Goal: Check status

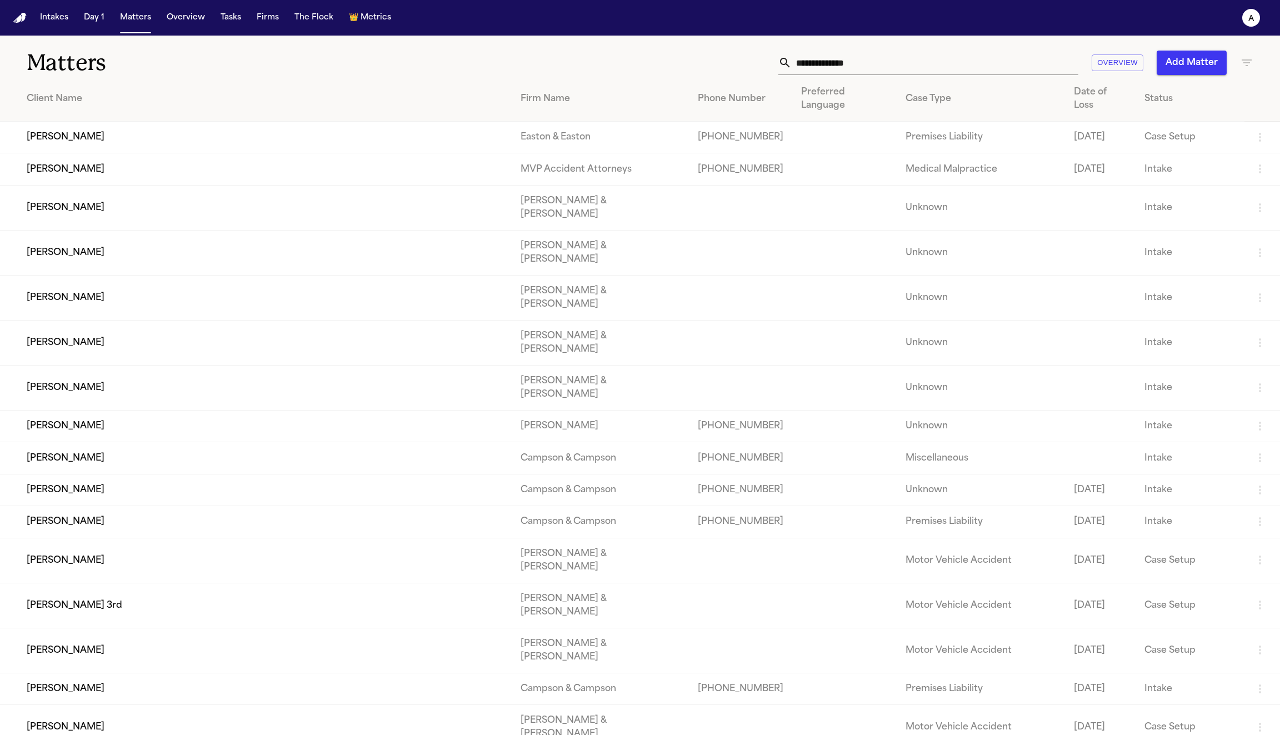
click at [79, 122] on td "[PERSON_NAME]" at bounding box center [256, 138] width 512 height 32
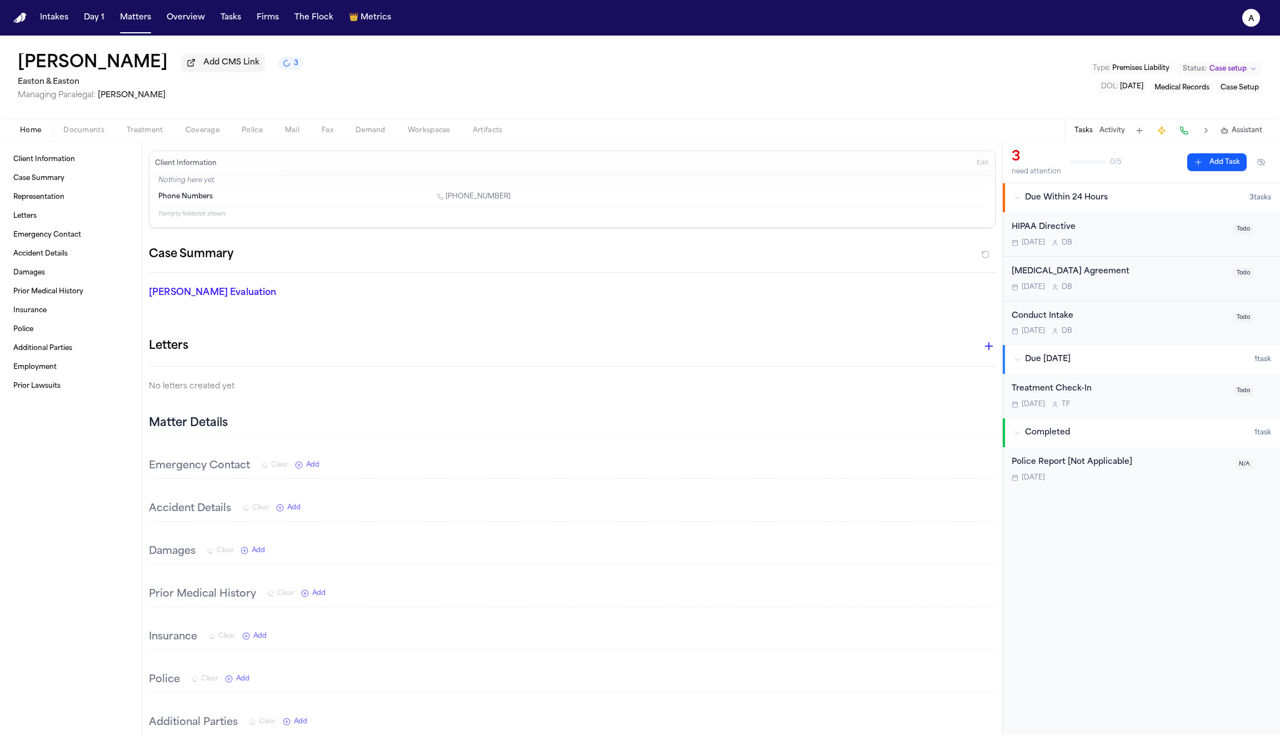
click at [284, 67] on icon "3 active tasks" at bounding box center [287, 64] width 6 height 6
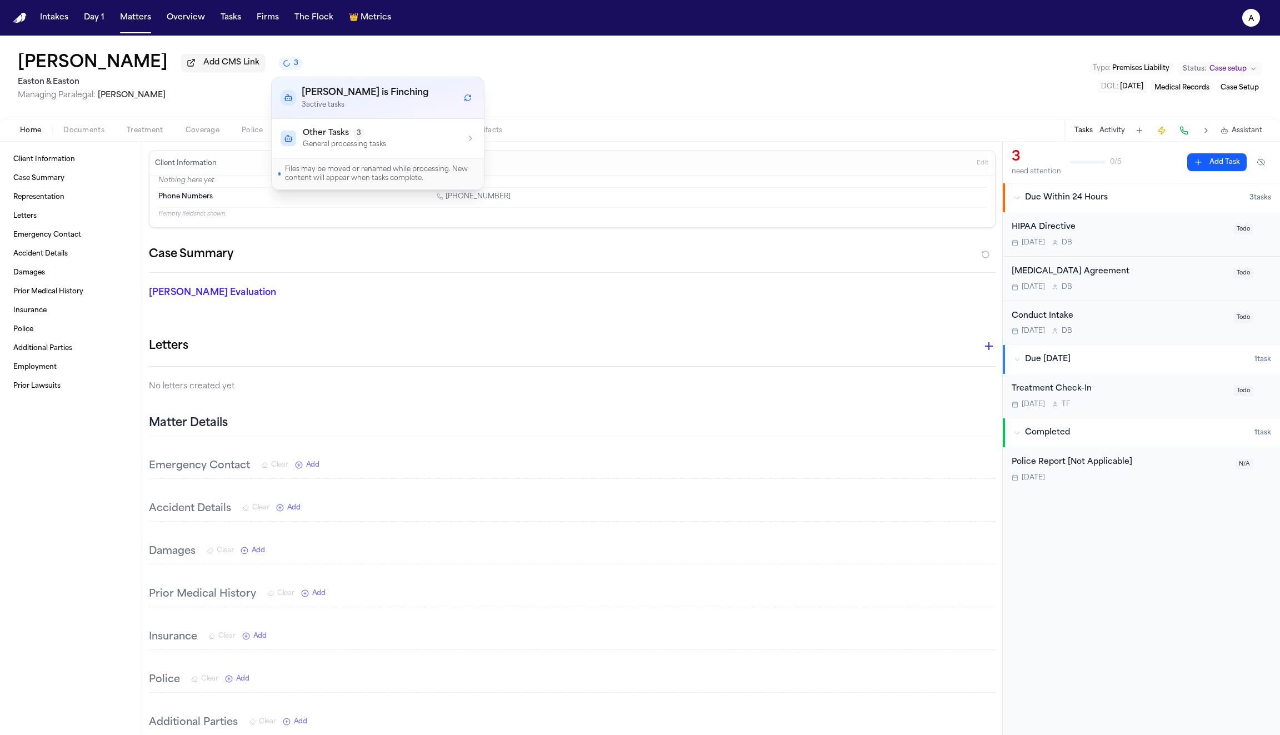
click at [420, 138] on div "Other Tasks 3 General processing tasks" at bounding box center [378, 138] width 194 height 21
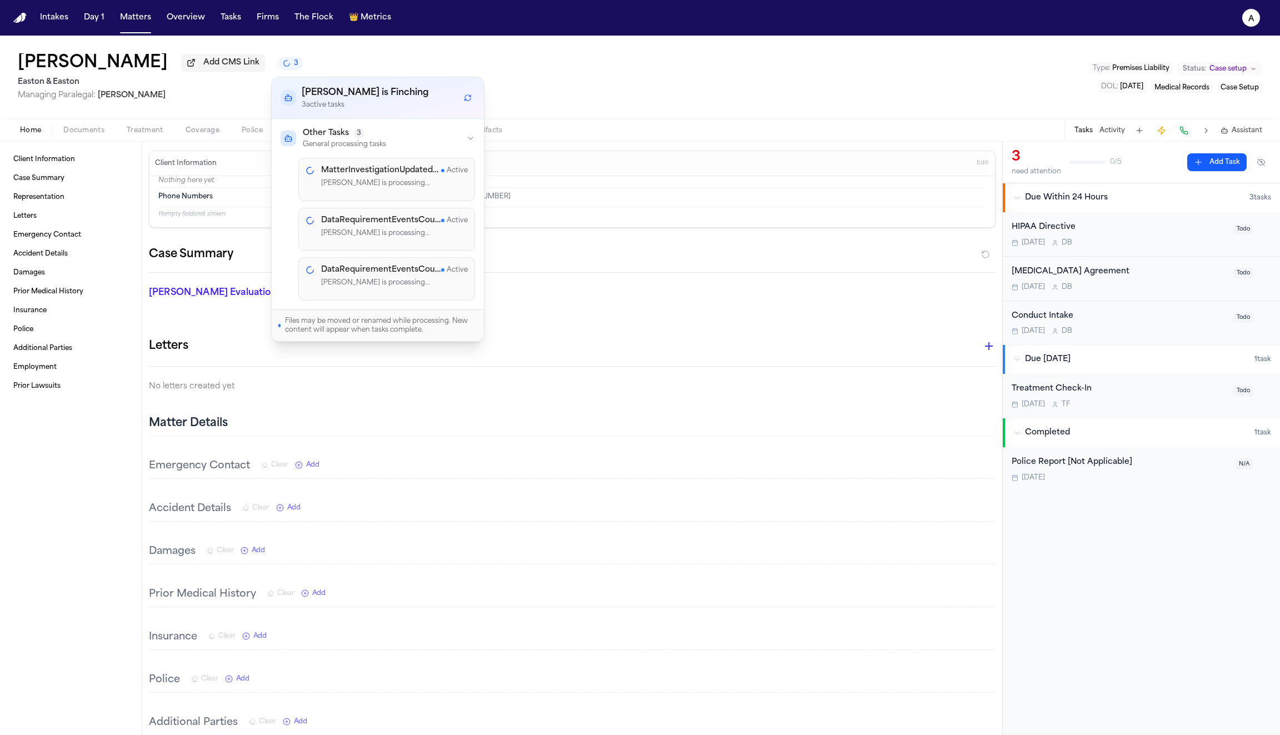
click at [362, 172] on h4 "MatterInvestigationUpdatedListener" at bounding box center [381, 170] width 120 height 11
click at [353, 185] on p "[PERSON_NAME] is processing..." at bounding box center [394, 183] width 147 height 11
click at [353, 222] on h4 "DataRequirementEventsCounter" at bounding box center [381, 220] width 120 height 11
click at [353, 241] on div "DataRequirementEventsCounter Active [PERSON_NAME] is processing..." at bounding box center [394, 229] width 147 height 29
